Goal: Transaction & Acquisition: Subscribe to service/newsletter

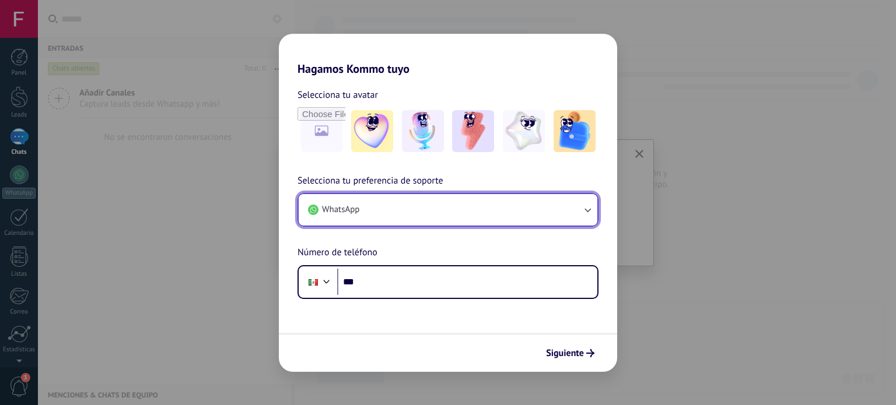
click at [375, 211] on button "WhatsApp" at bounding box center [448, 210] width 299 height 32
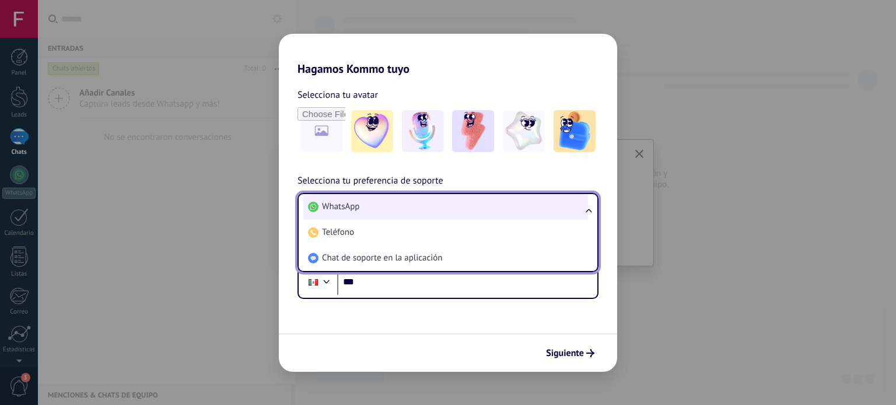
click at [375, 211] on li "WhatsApp" at bounding box center [445, 207] width 285 height 26
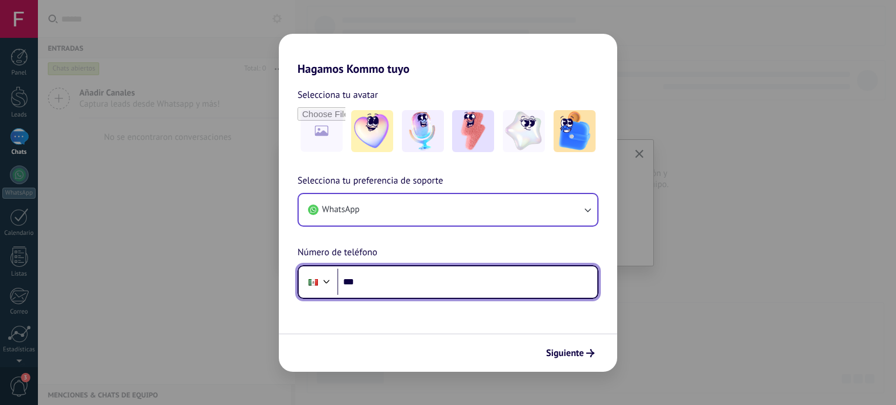
click at [403, 286] on input "***" at bounding box center [467, 282] width 260 height 27
type input "**********"
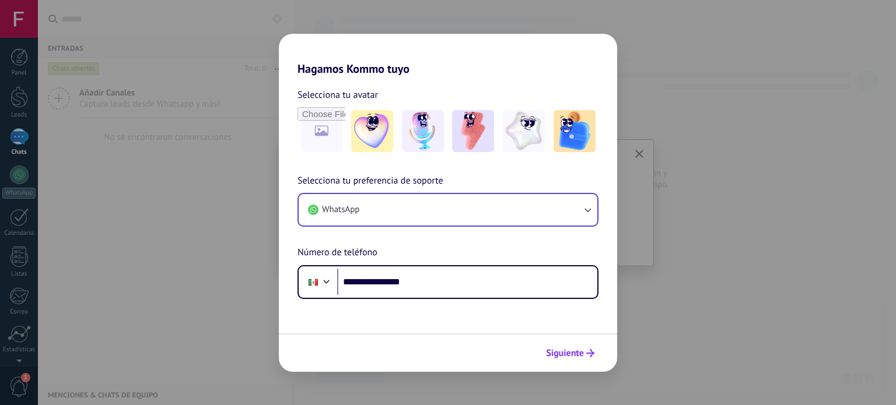
click at [583, 351] on span "Siguiente" at bounding box center [565, 353] width 38 height 8
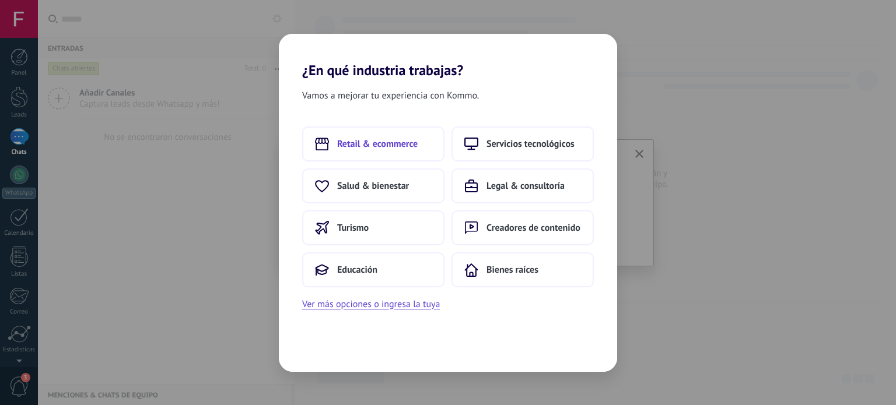
click at [405, 149] on button "Retail & ecommerce" at bounding box center [373, 144] width 142 height 35
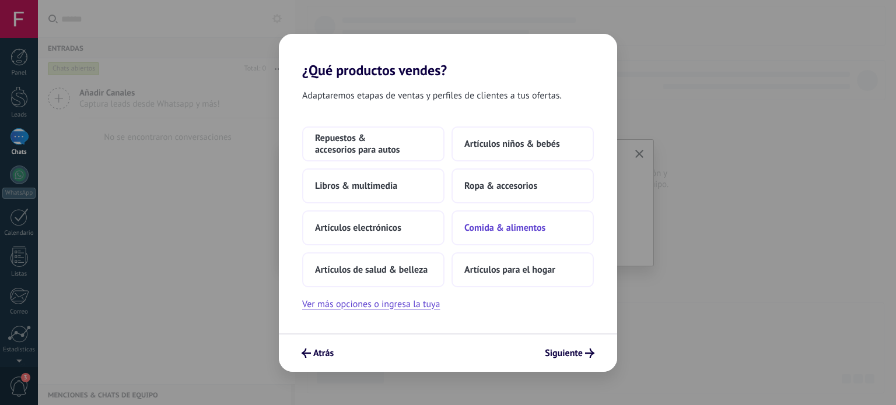
click at [508, 224] on span "Comida & alimentos" at bounding box center [504, 228] width 81 height 12
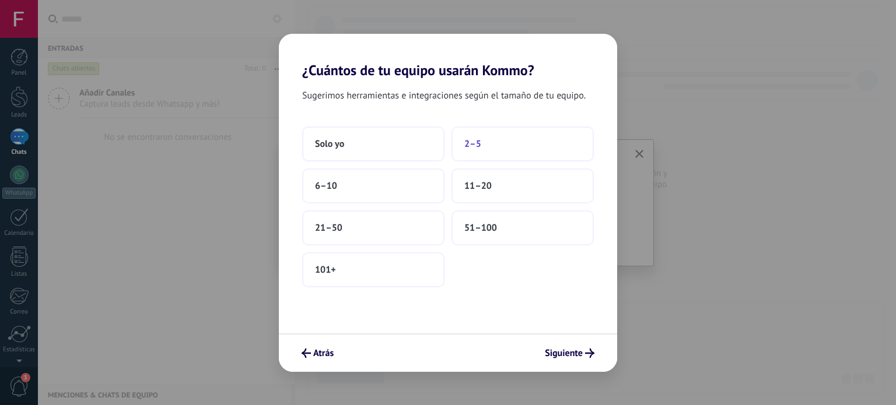
click at [474, 149] on span "2–5" at bounding box center [472, 144] width 17 height 12
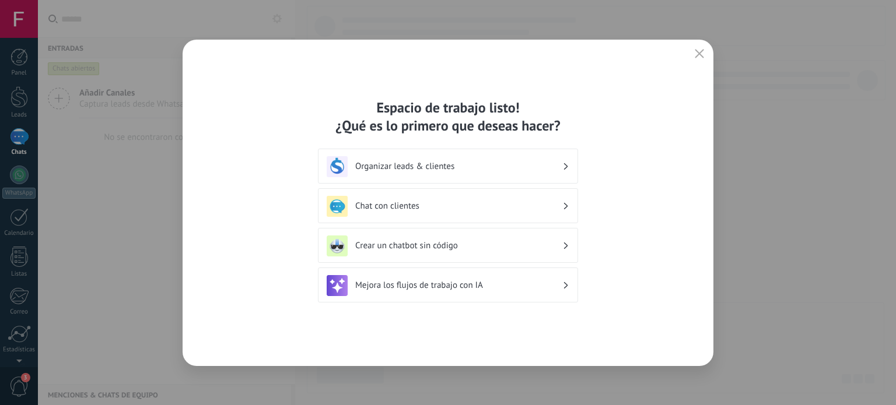
click at [481, 168] on h3 "Organizar leads & clientes" at bounding box center [458, 166] width 207 height 11
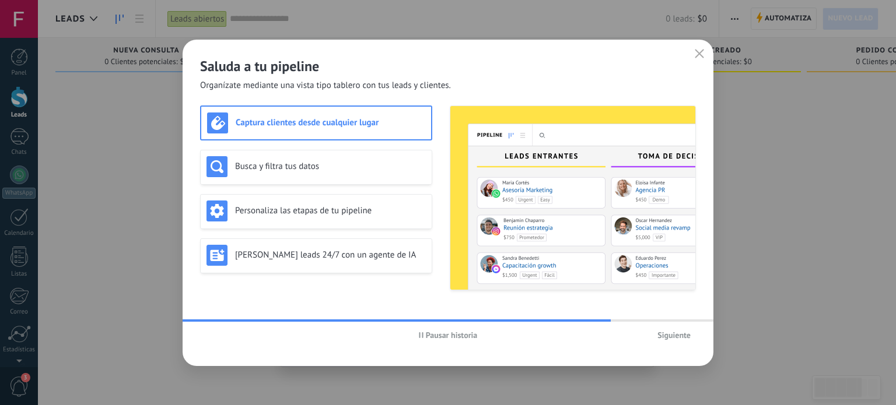
click at [669, 333] on span "Siguiente" at bounding box center [674, 335] width 33 height 8
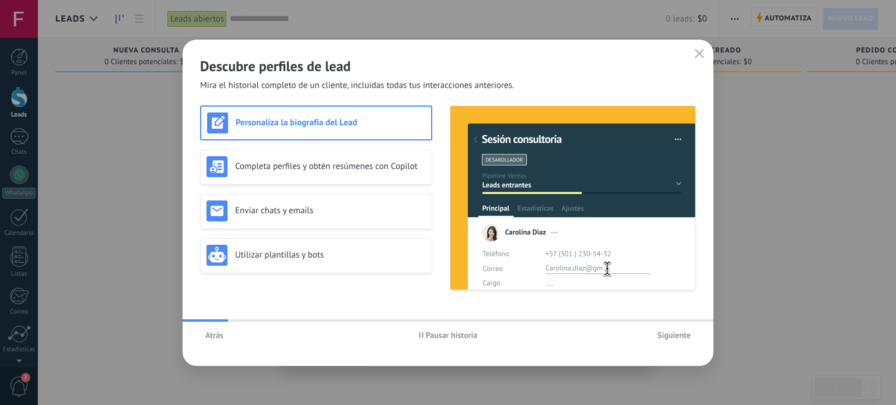
click at [669, 333] on span "Siguiente" at bounding box center [674, 335] width 33 height 8
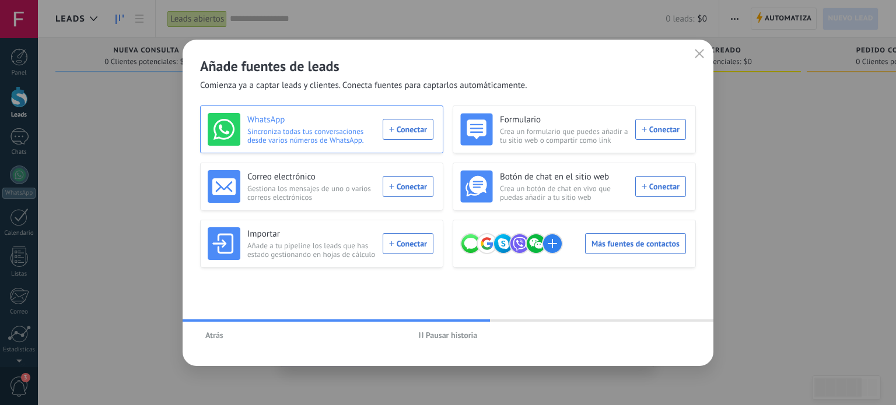
click at [401, 125] on div "WhatsApp Sincroniza todas tus conversaciones desde varios números de WhatsApp. …" at bounding box center [321, 129] width 226 height 33
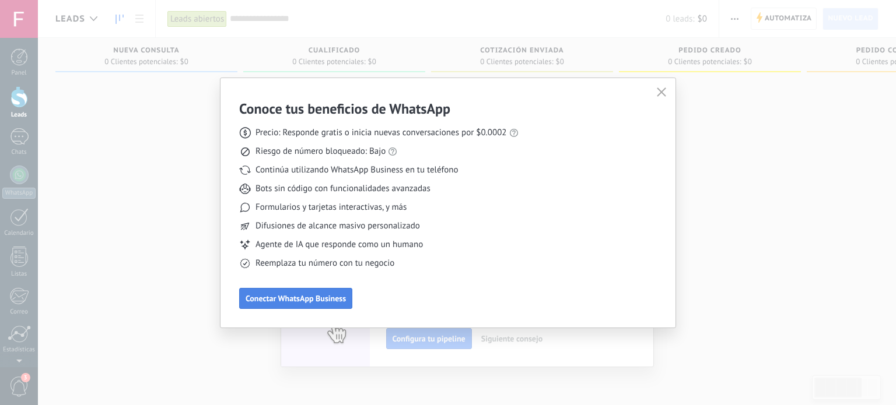
click at [324, 305] on button "Conectar WhatsApp Business" at bounding box center [295, 298] width 113 height 21
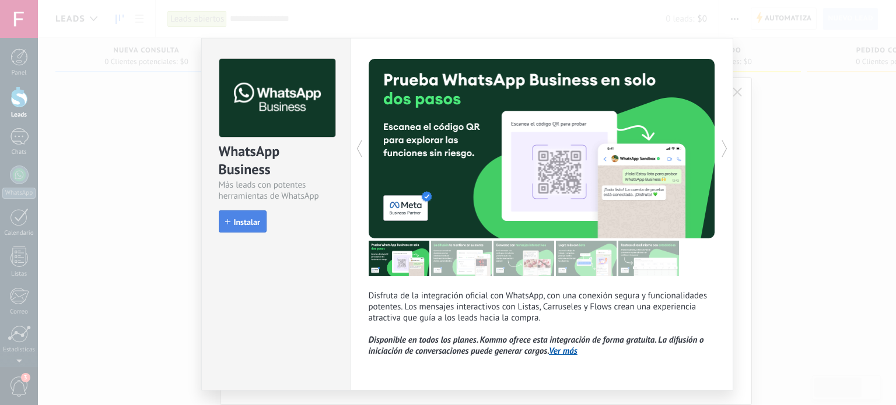
click at [249, 219] on span "Instalar" at bounding box center [247, 222] width 26 height 8
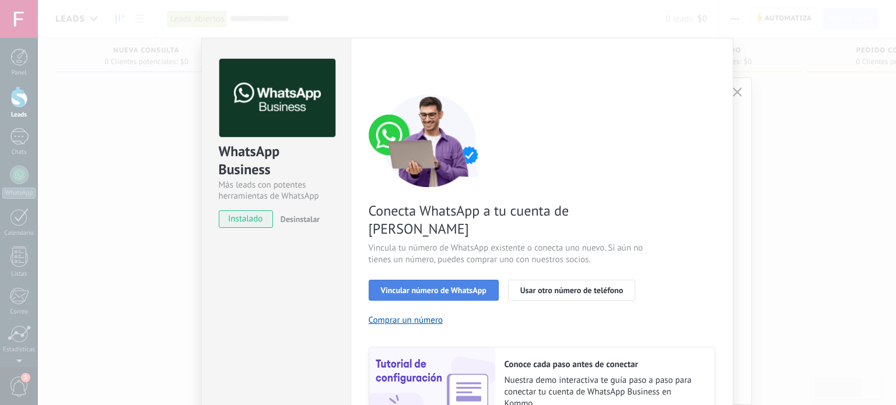
click at [395, 286] on span "Vincular número de WhatsApp" at bounding box center [434, 290] width 106 height 8
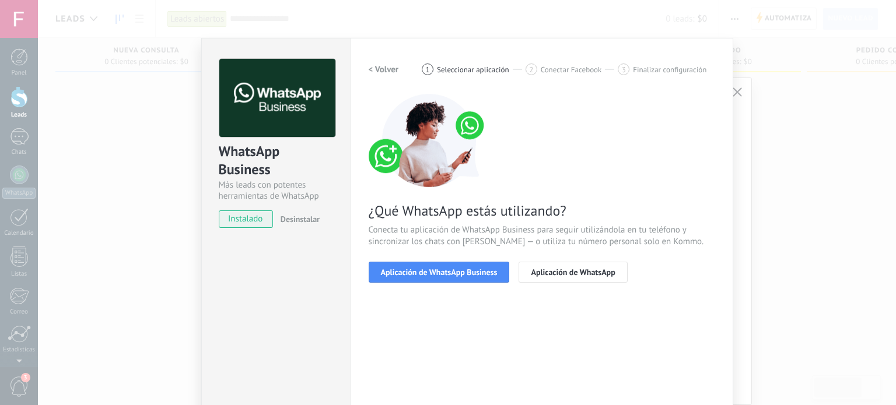
click at [395, 270] on span "Aplicación de WhatsApp Business" at bounding box center [439, 272] width 117 height 8
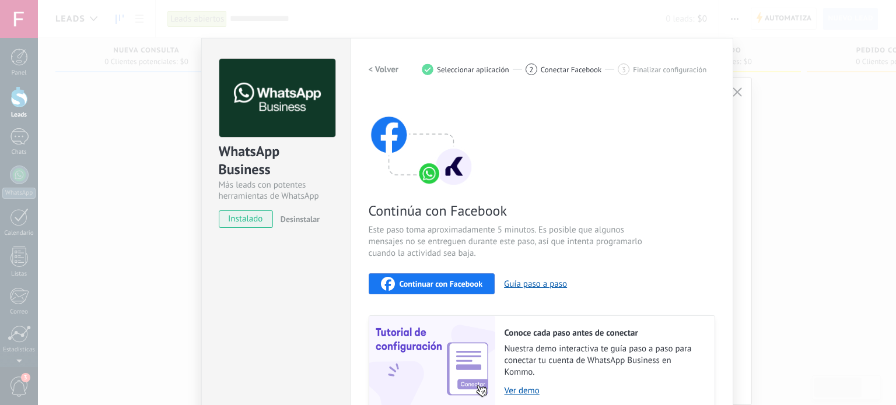
click at [411, 282] on span "Continuar con Facebook" at bounding box center [441, 284] width 83 height 8
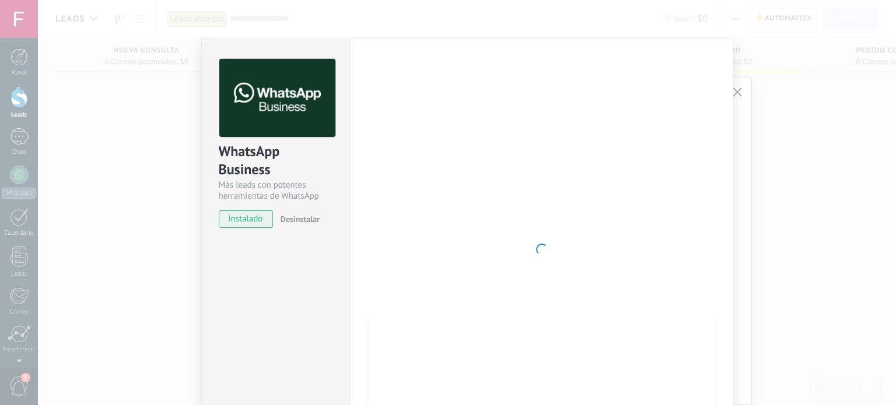
click at [205, 289] on div "WhatsApp Business Más leads con potentes herramientas de WhatsApp instalado Des…" at bounding box center [275, 250] width 149 height 424
click at [170, 102] on div "WhatsApp Business Más leads con potentes herramientas de WhatsApp instalado Des…" at bounding box center [467, 202] width 858 height 405
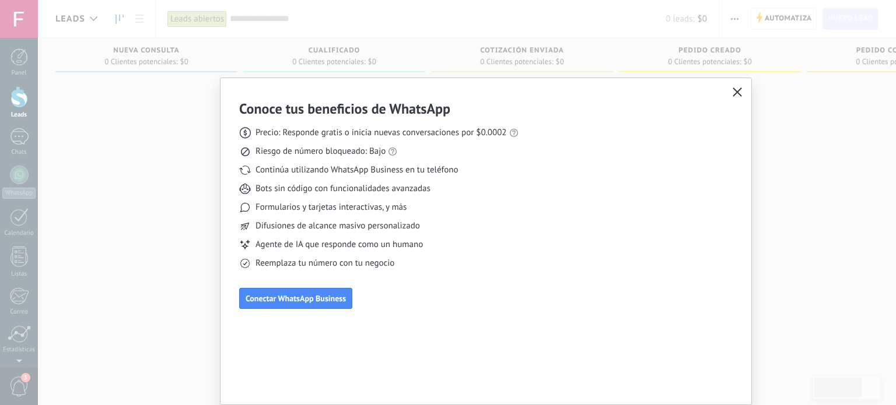
click at [738, 95] on icon "button" at bounding box center [737, 92] width 9 height 9
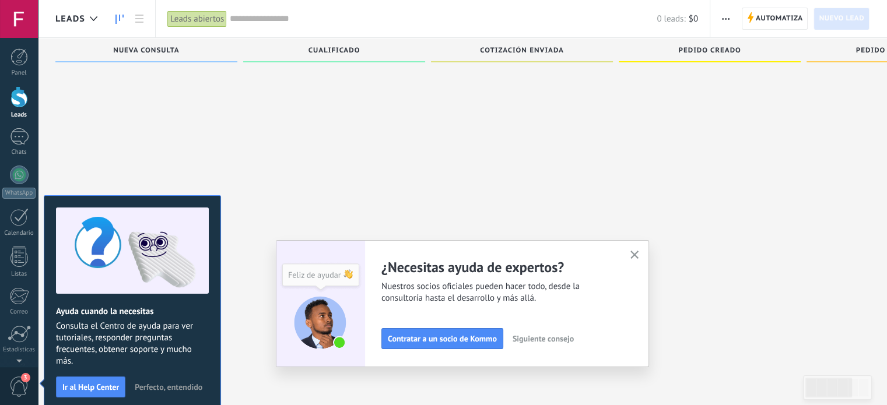
scroll to position [19, 0]
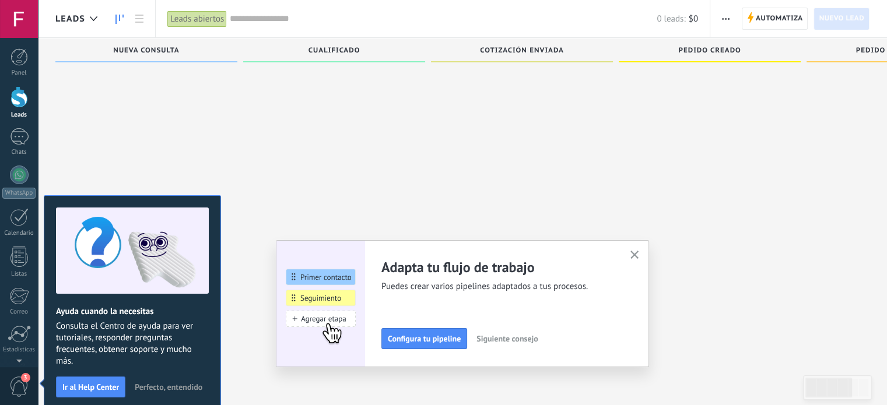
click at [637, 257] on use "button" at bounding box center [635, 255] width 9 height 9
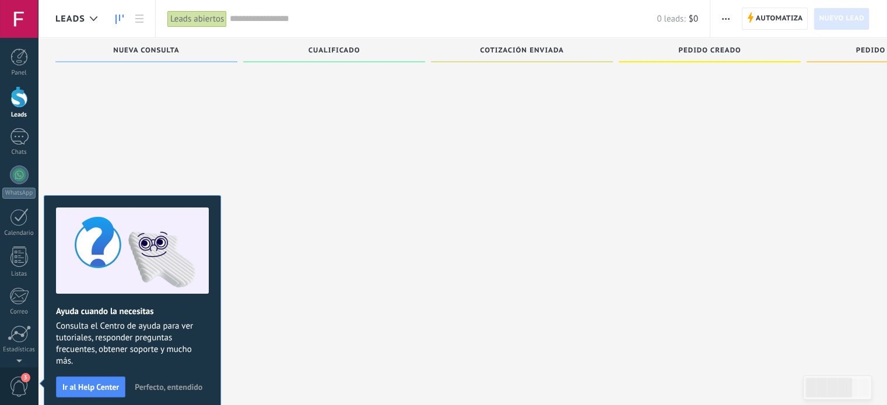
click at [168, 386] on span "Perfecto, entendido" at bounding box center [169, 387] width 68 height 8
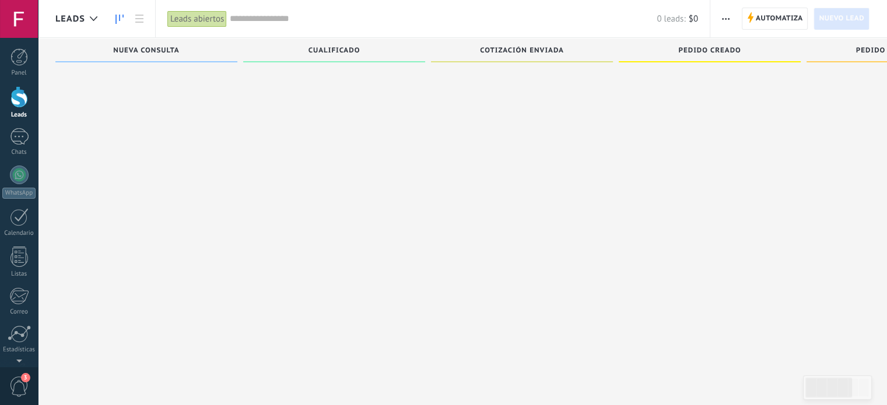
click at [693, 20] on span "$0" at bounding box center [693, 18] width 9 height 11
click at [726, 18] on use "button" at bounding box center [726, 19] width 8 height 2
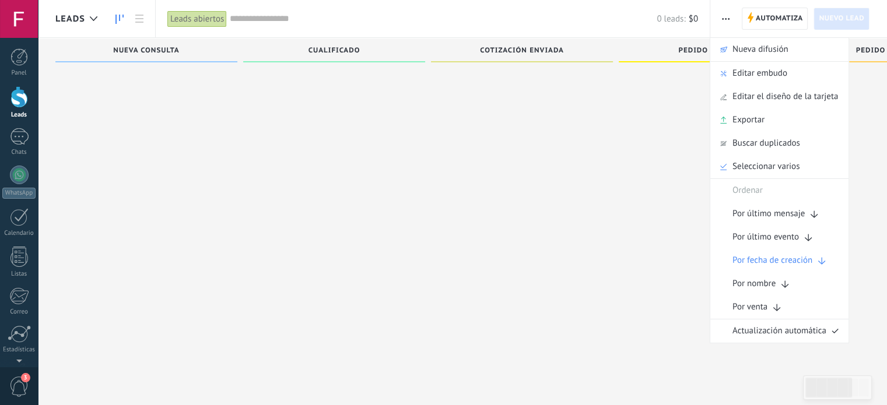
click at [616, 197] on div "Cotización enviada 0 Clientes potenciales: $0" at bounding box center [525, 165] width 188 height 293
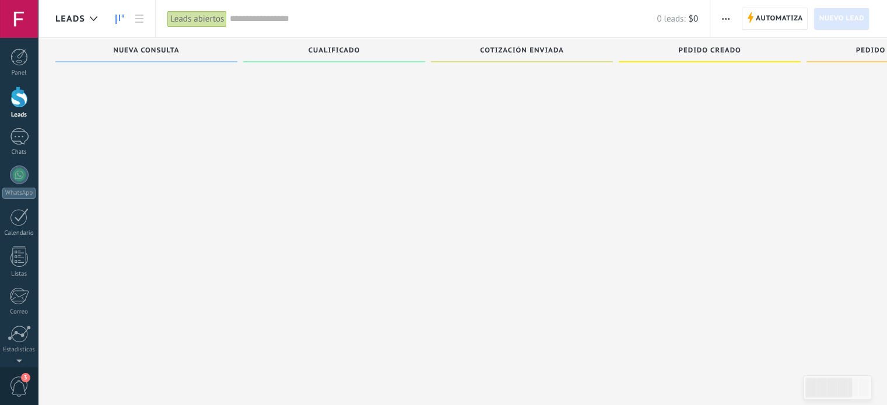
click at [81, 21] on span "Leads" at bounding box center [70, 18] width 30 height 11
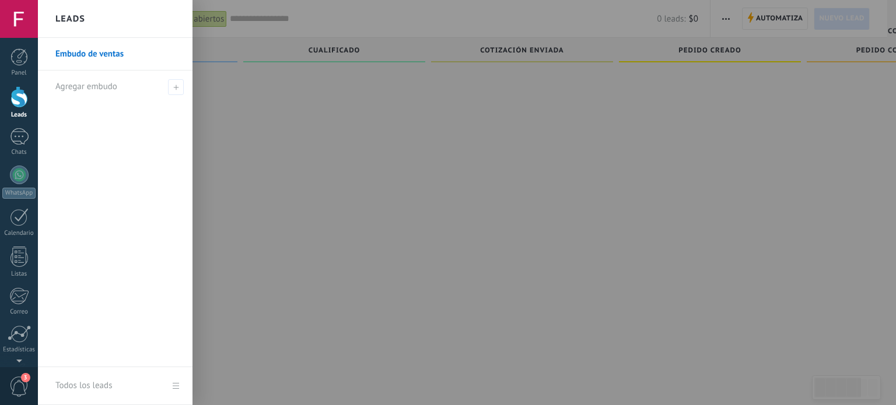
click at [254, 141] on div at bounding box center [486, 202] width 896 height 405
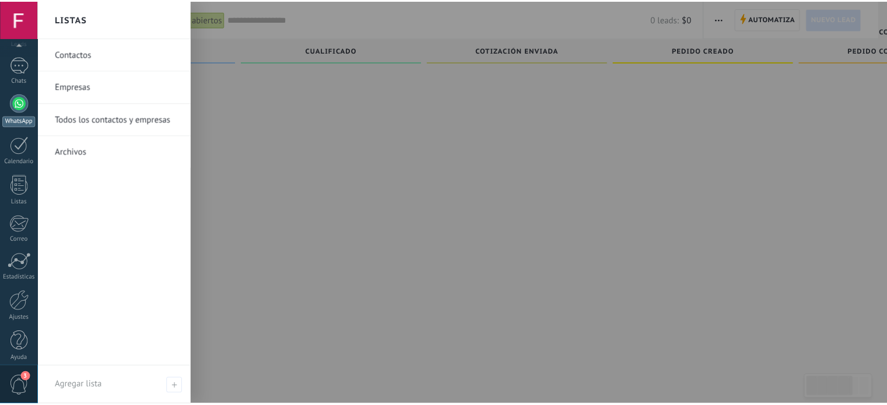
scroll to position [79, 0]
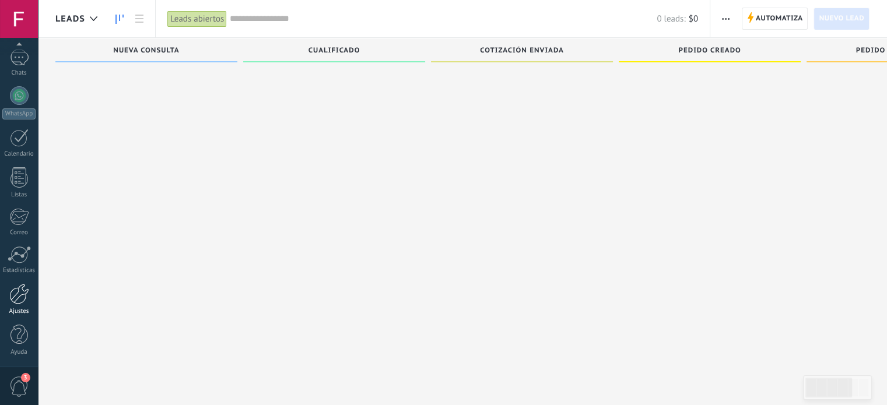
click at [19, 295] on div at bounding box center [19, 294] width 20 height 20
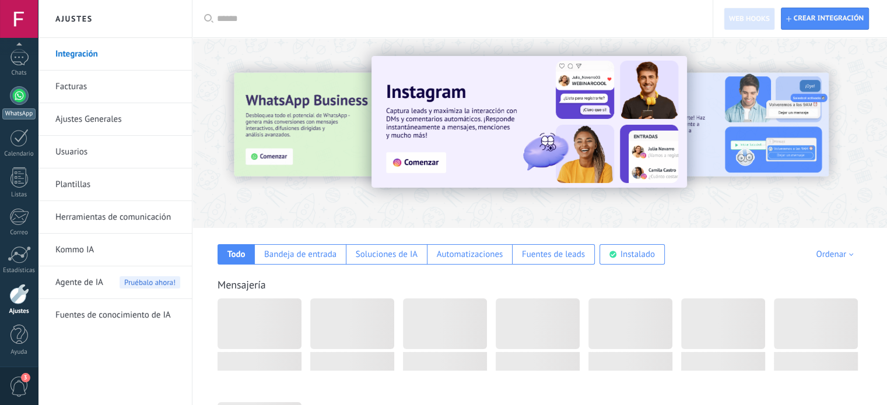
click at [24, 100] on div at bounding box center [19, 95] width 19 height 19
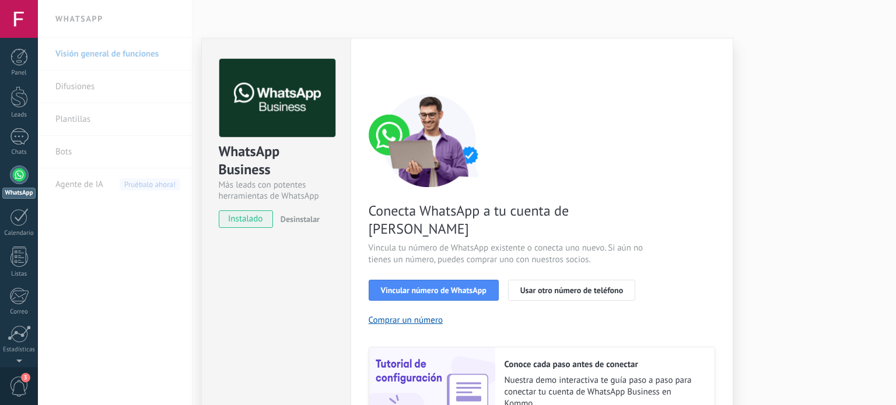
click at [270, 311] on div "WhatsApp Business Más leads con potentes herramientas de WhatsApp instalado Des…" at bounding box center [275, 265] width 149 height 455
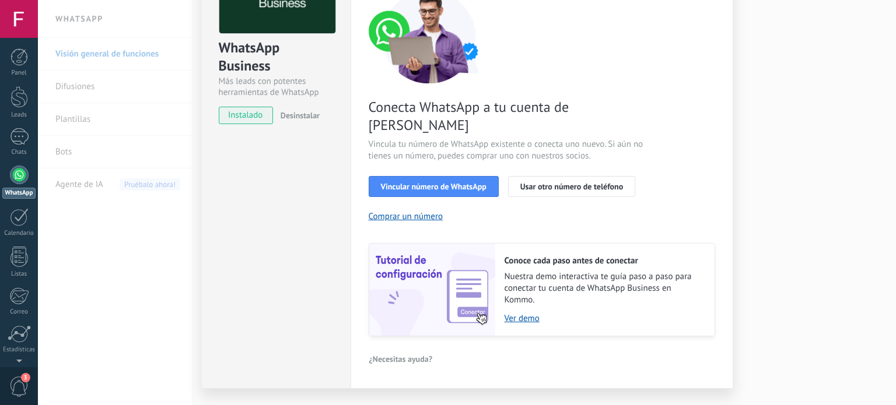
scroll to position [107, 0]
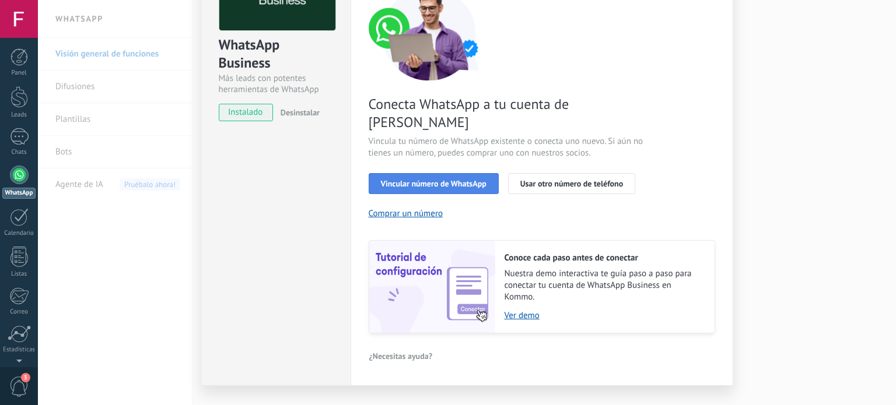
click at [446, 180] on span "Vincular número de WhatsApp" at bounding box center [434, 184] width 106 height 8
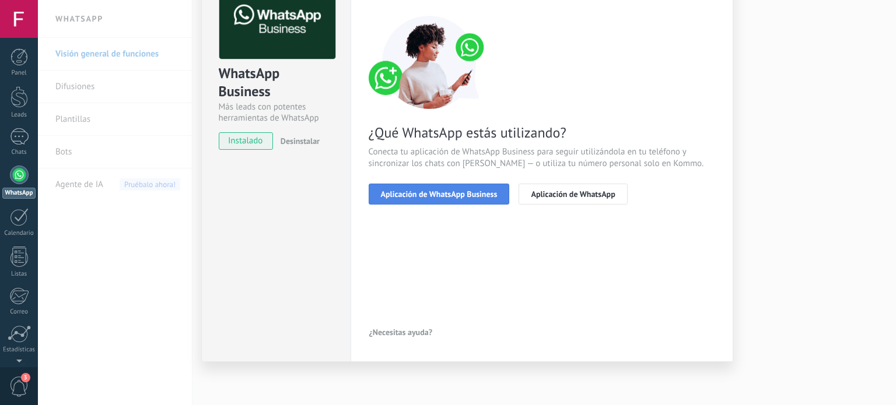
click at [452, 192] on span "Aplicación de WhatsApp Business" at bounding box center [439, 194] width 117 height 8
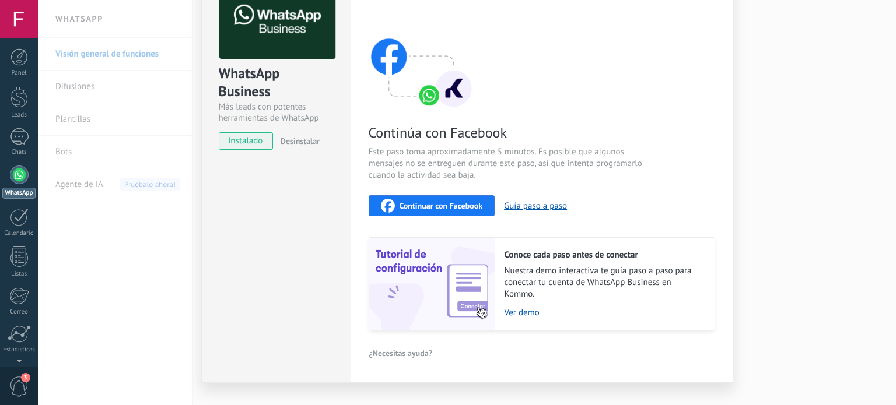
click at [460, 202] on span "Continuar con Facebook" at bounding box center [441, 206] width 83 height 8
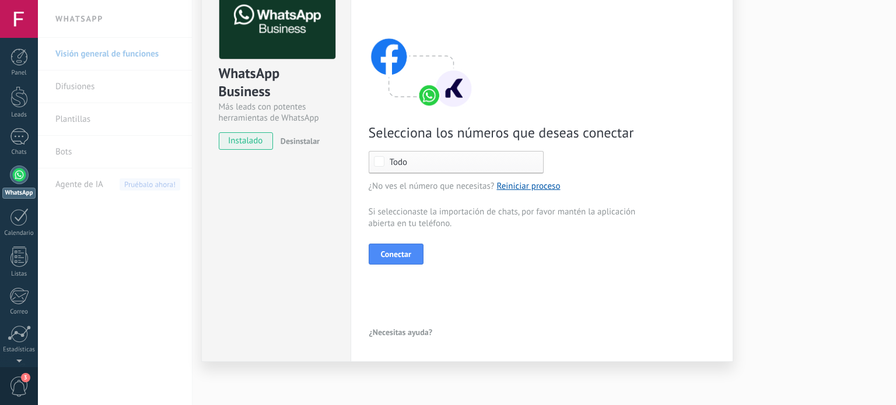
scroll to position [4, 0]
click at [23, 386] on span "3" at bounding box center [19, 387] width 20 height 20
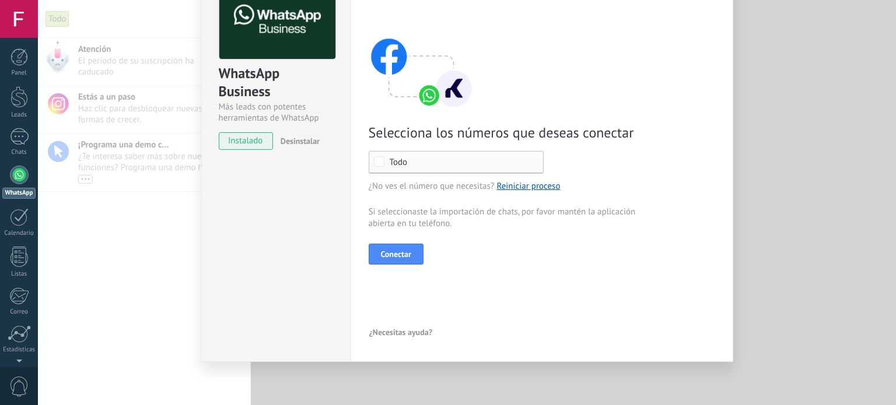
scroll to position [0, 0]
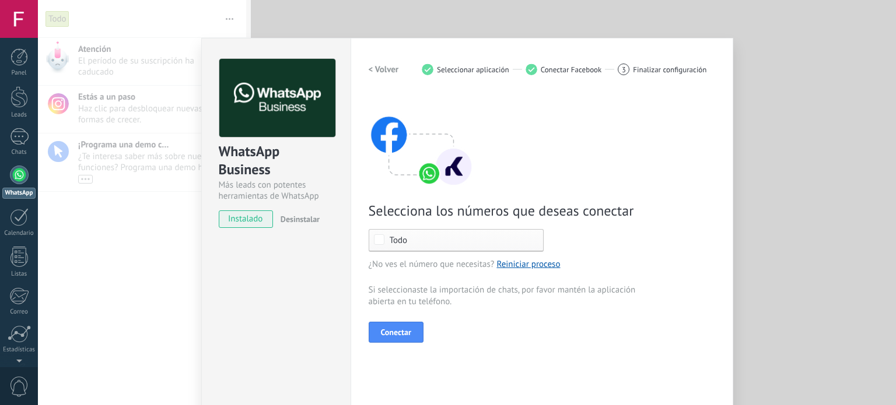
click at [385, 23] on div "WhatsApp Business Más leads con potentes herramientas de WhatsApp instalado Des…" at bounding box center [467, 202] width 858 height 405
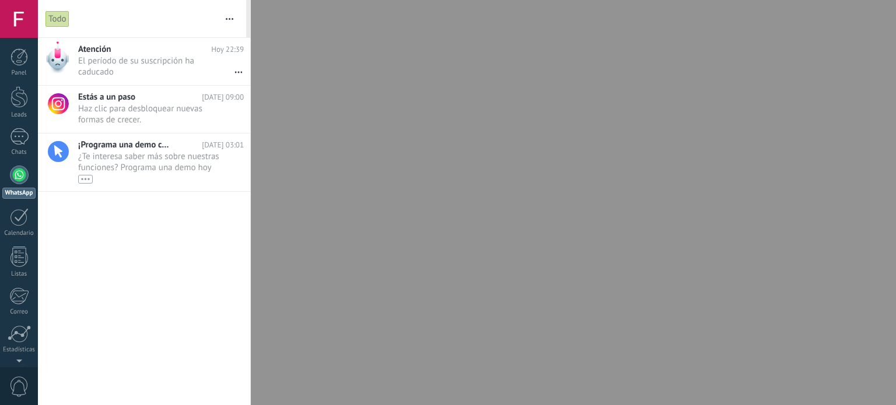
click at [16, 388] on span "0" at bounding box center [19, 387] width 20 height 20
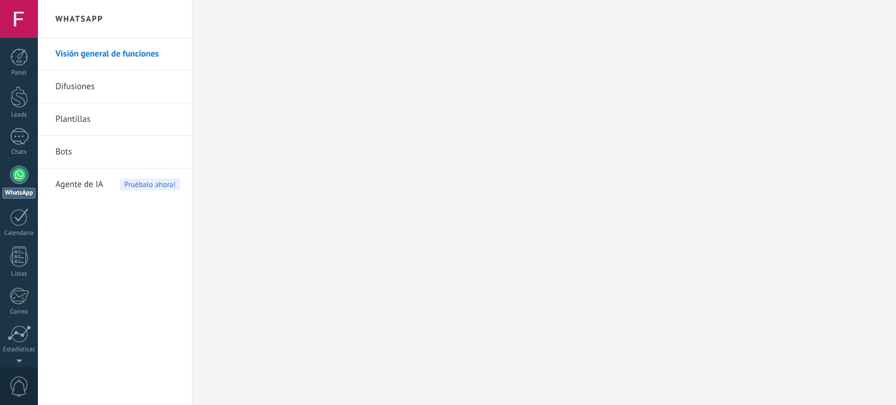
click at [16, 388] on span "0" at bounding box center [19, 387] width 20 height 20
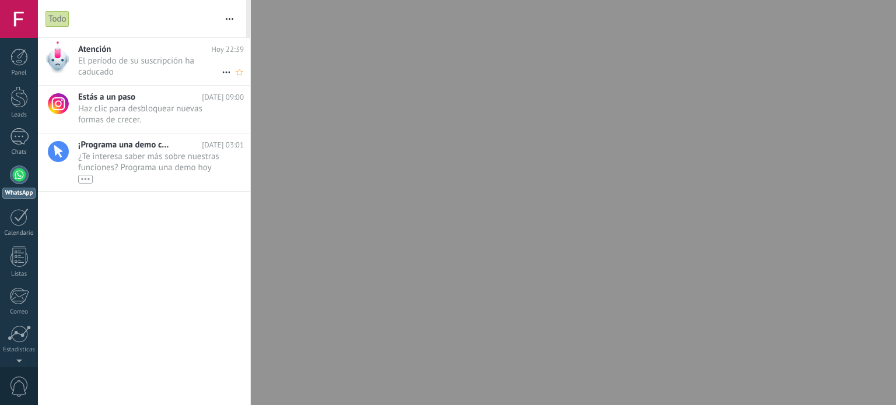
click at [156, 57] on span "El período de su suscripción ha caducado •••" at bounding box center [150, 66] width 144 height 22
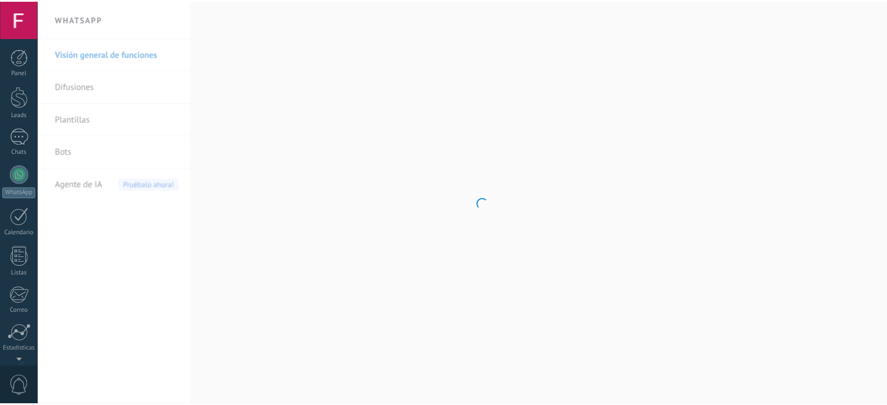
scroll to position [79, 0]
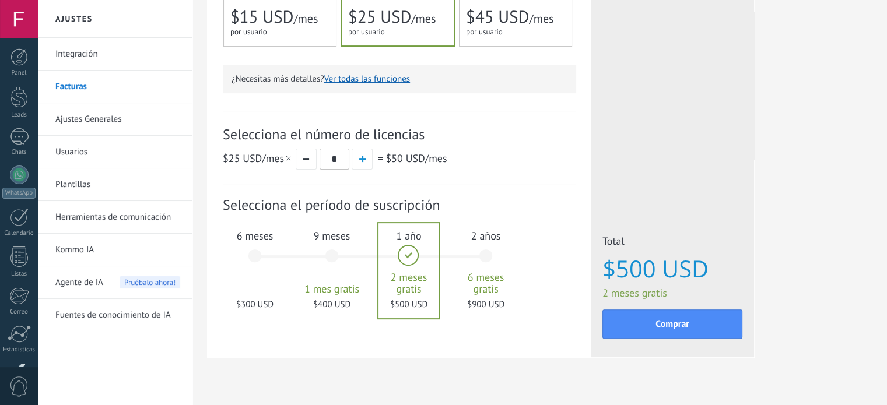
scroll to position [342, 0]
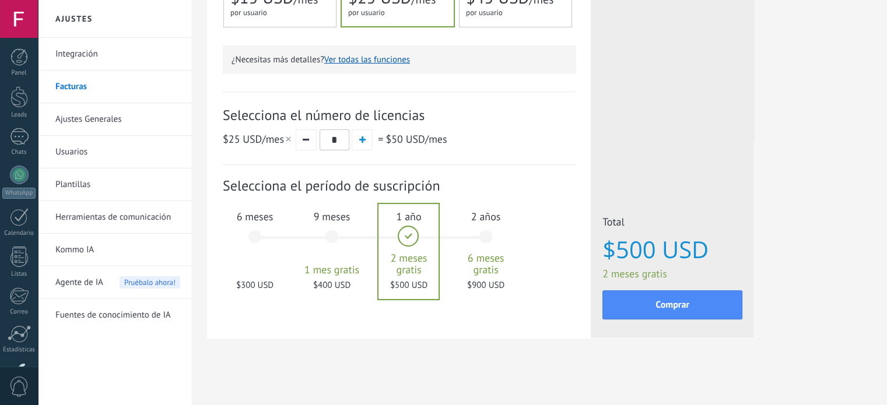
click at [260, 258] on div "6 meses $300 USD" at bounding box center [254, 242] width 63 height 82
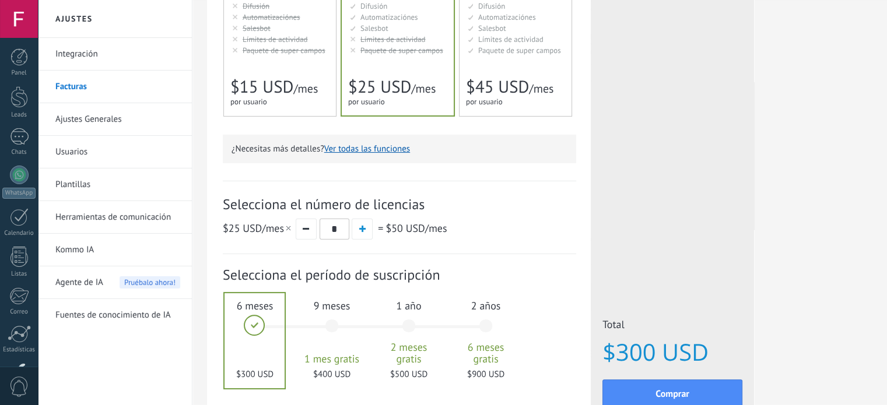
scroll to position [251, 0]
click at [341, 230] on input "*" at bounding box center [335, 229] width 30 height 21
type input "*"
click at [544, 223] on div "$25 USD /mes * = $25 USD /mes" at bounding box center [400, 230] width 354 height 22
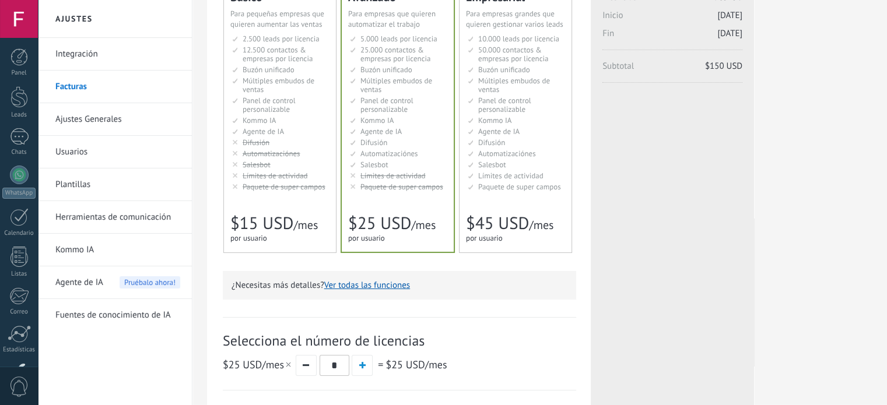
scroll to position [114, 0]
click at [305, 198] on div "Básico Для увеличения продаж в малом бизнесе For small businesses that want to …" at bounding box center [280, 120] width 112 height 268
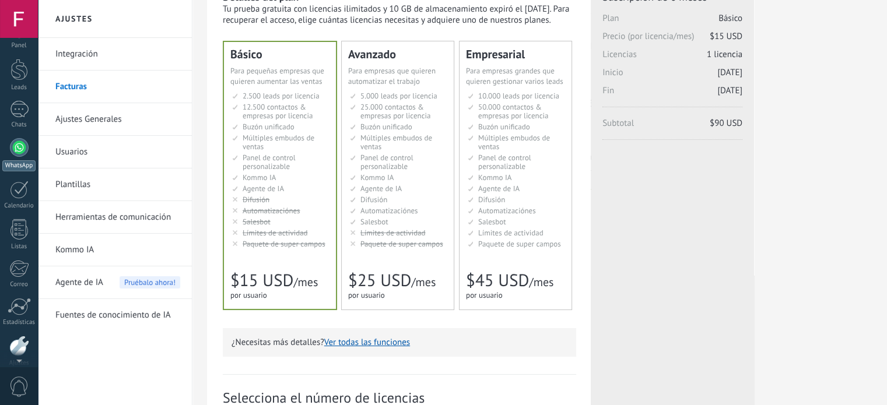
scroll to position [0, 0]
click at [19, 67] on link "Panel" at bounding box center [19, 62] width 38 height 29
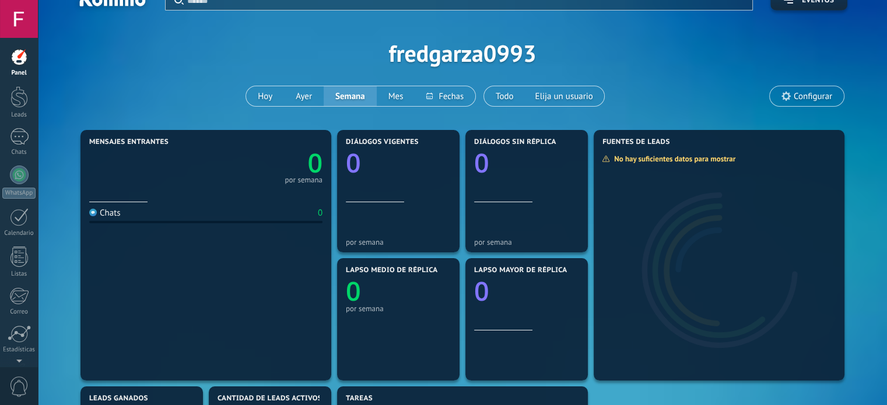
scroll to position [23, 0]
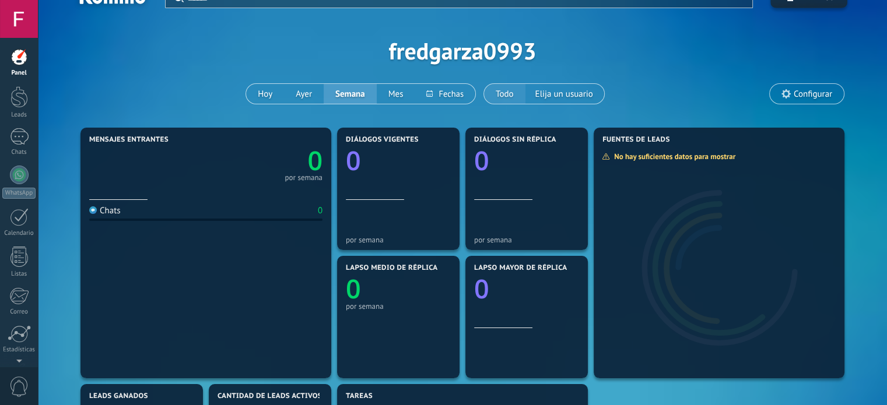
click at [503, 93] on button "Todo" at bounding box center [504, 94] width 41 height 20
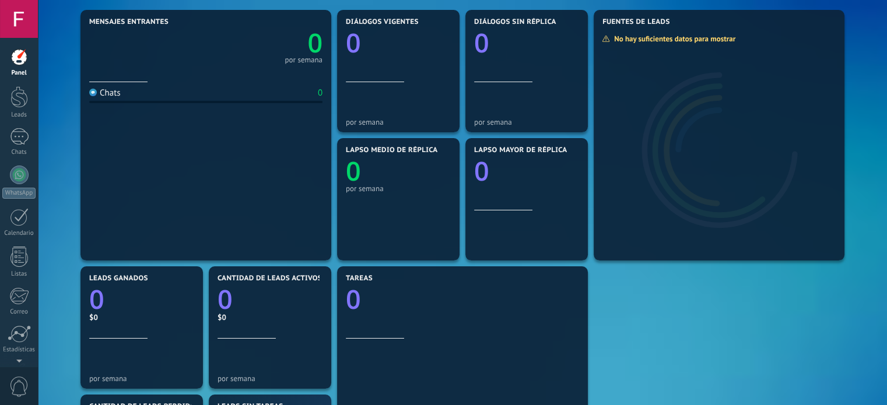
scroll to position [142, 0]
click at [22, 110] on link "Leads" at bounding box center [19, 102] width 38 height 33
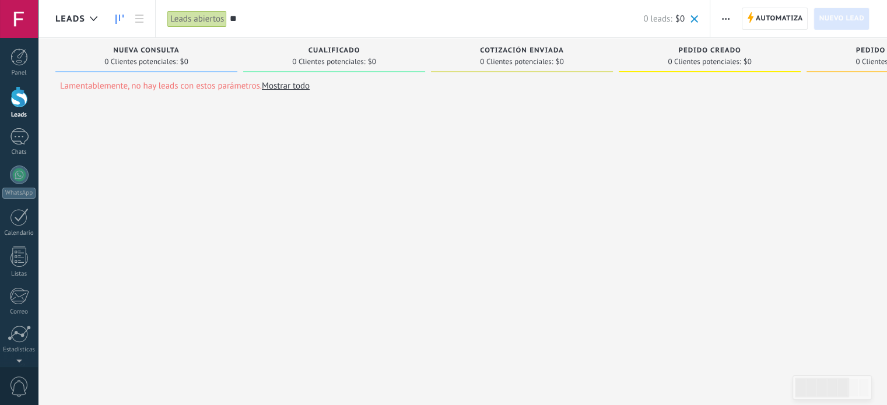
type input "*"
